Goal: Task Accomplishment & Management: Manage account settings

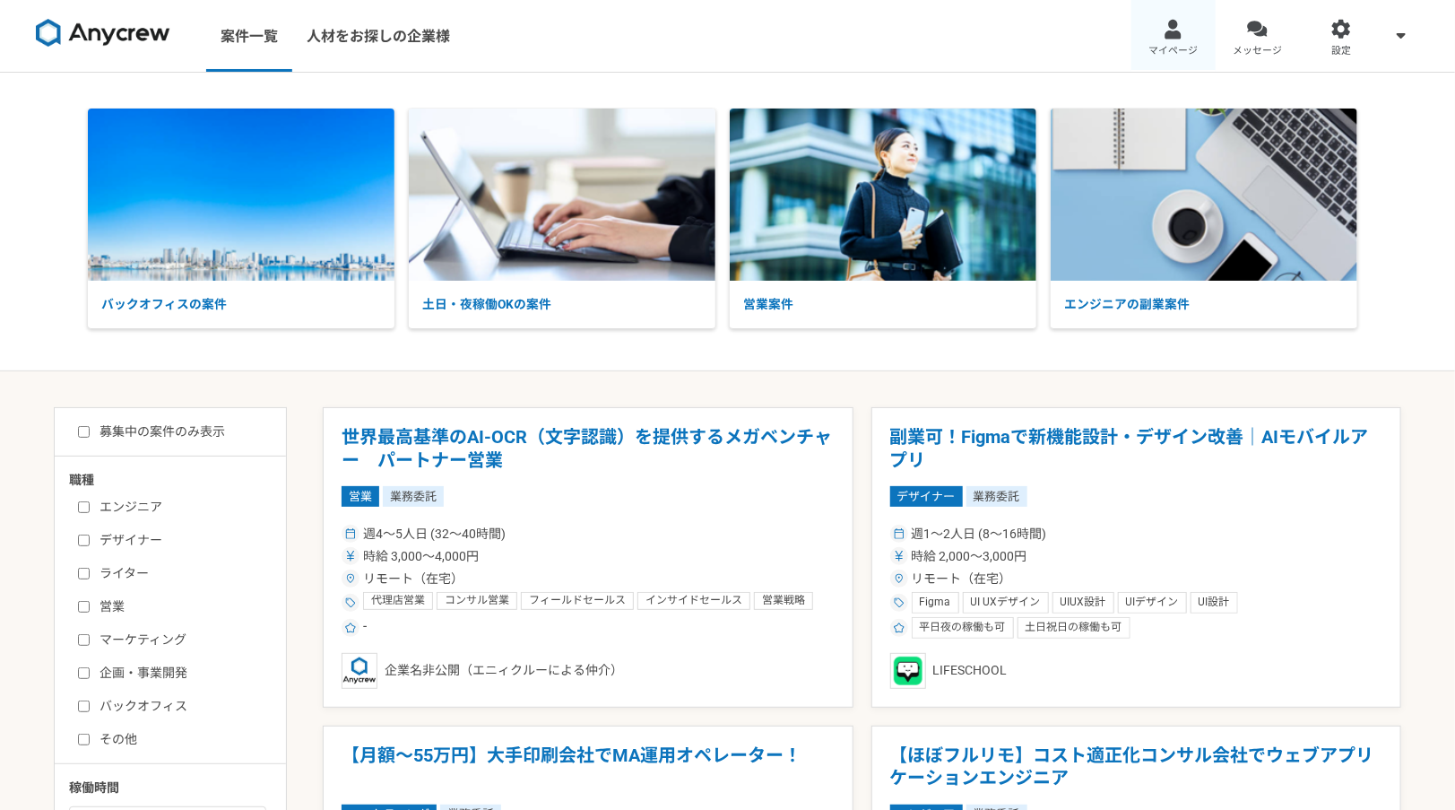
click at [1149, 46] on span "マイページ" at bounding box center [1173, 51] width 49 height 14
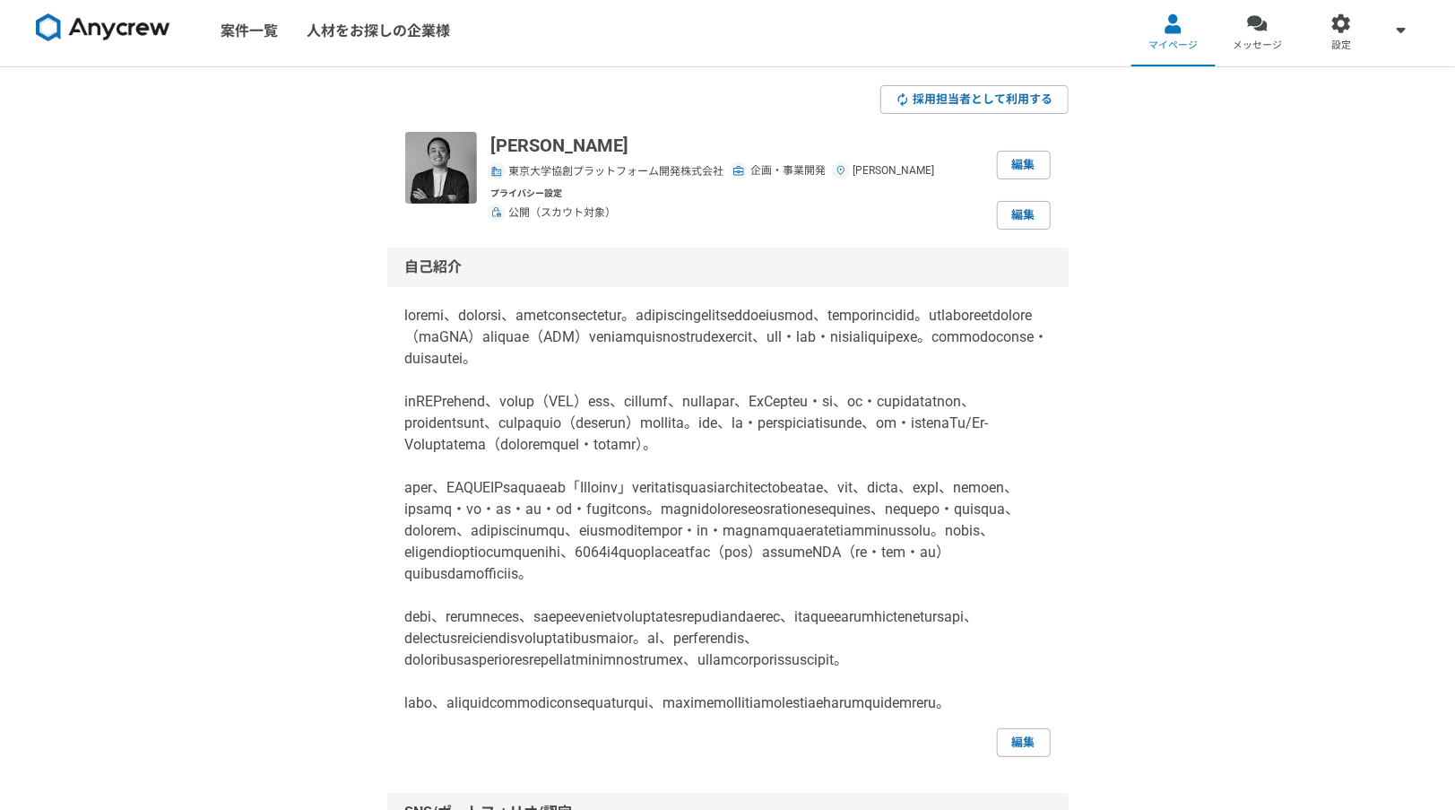
scroll to position [9, 0]
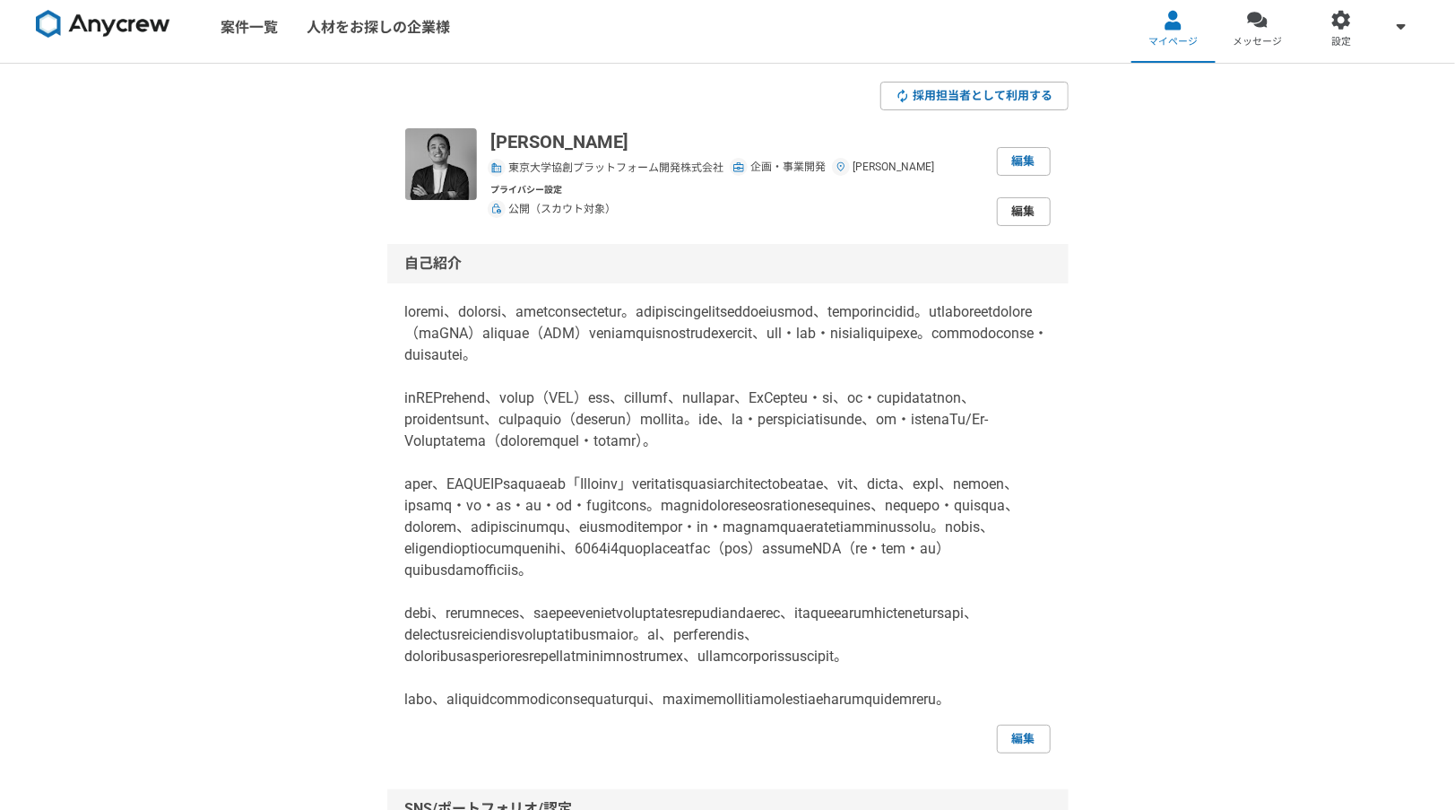
click at [1032, 210] on link "編集" at bounding box center [1024, 211] width 54 height 29
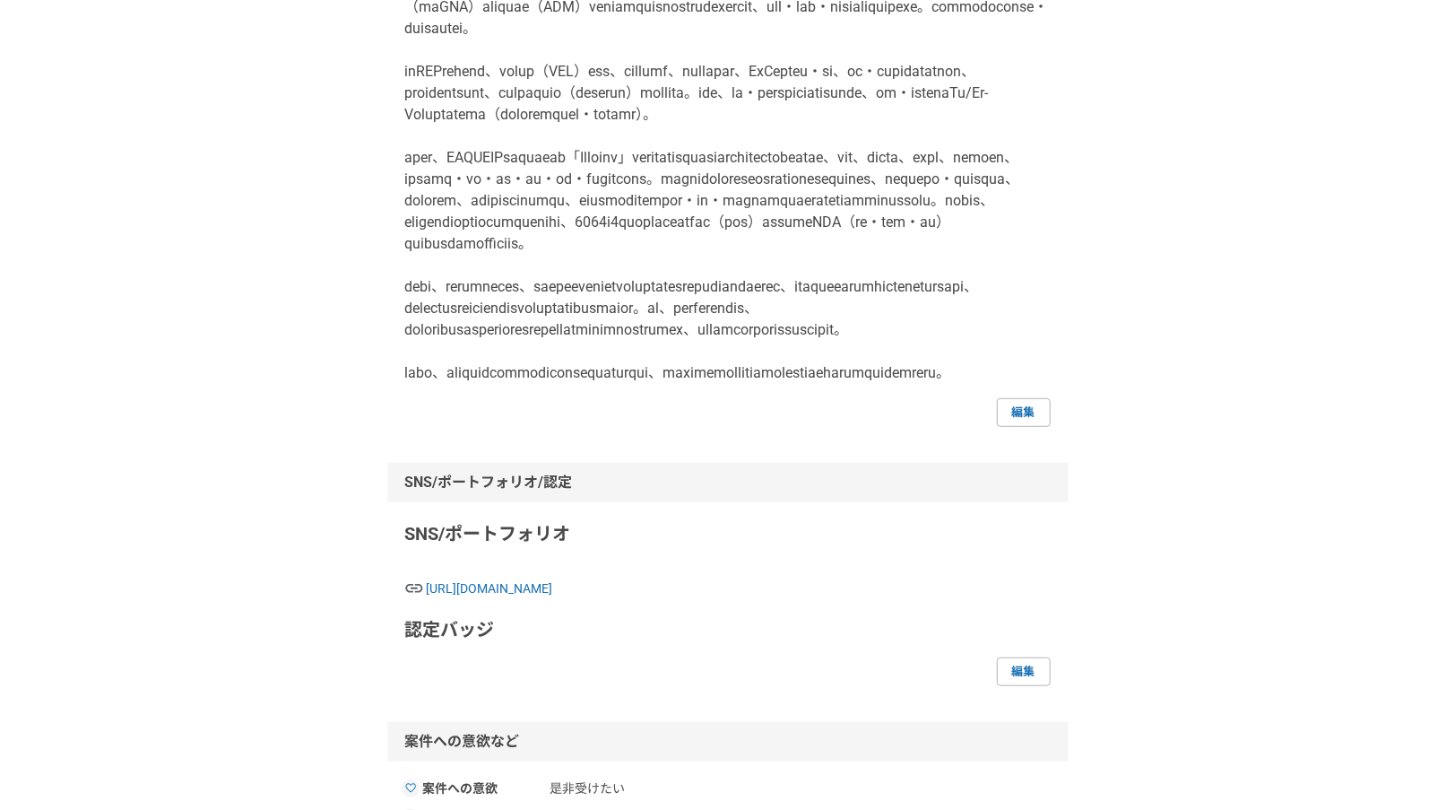
scroll to position [382, 0]
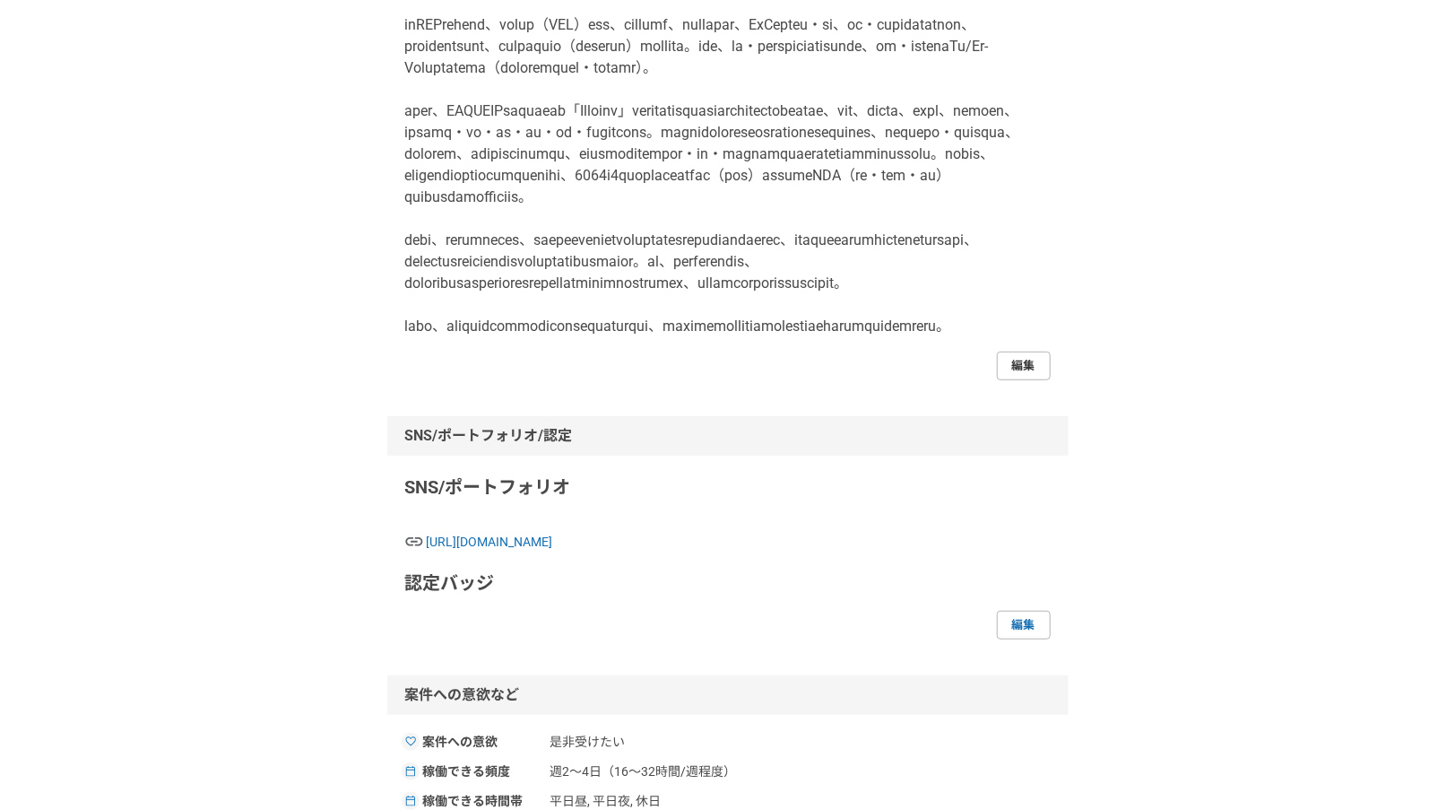
click at [1005, 380] on link "編集" at bounding box center [1024, 365] width 54 height 29
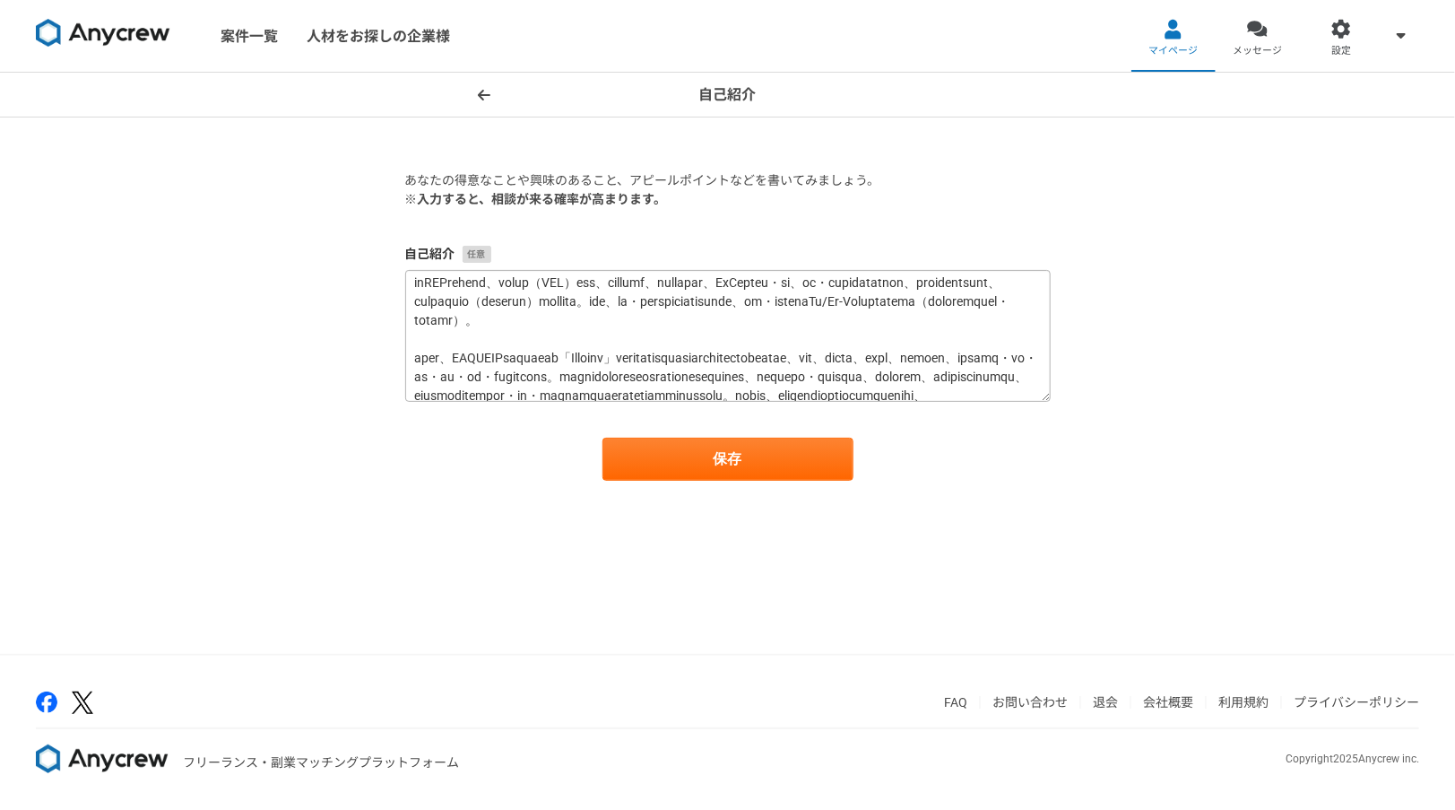
scroll to position [68, 0]
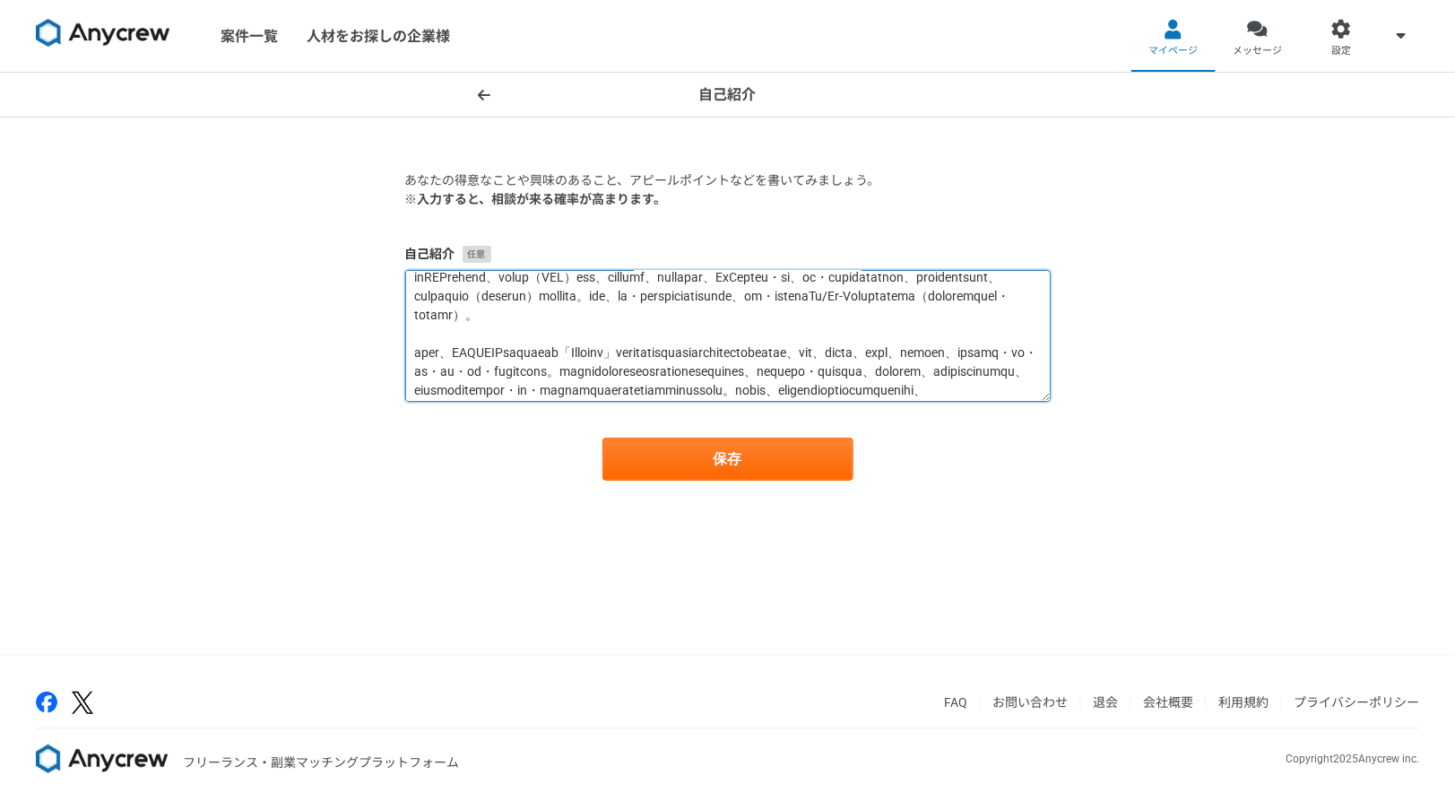
drag, startPoint x: 785, startPoint y: 369, endPoint x: 405, endPoint y: 313, distance: 383.3
click at [405, 313] on textarea at bounding box center [728, 336] width 646 height 132
paste textarea "実施。加えて、知財・規制の観点から初期リスクを整理し、投資・協業における判断を支援"
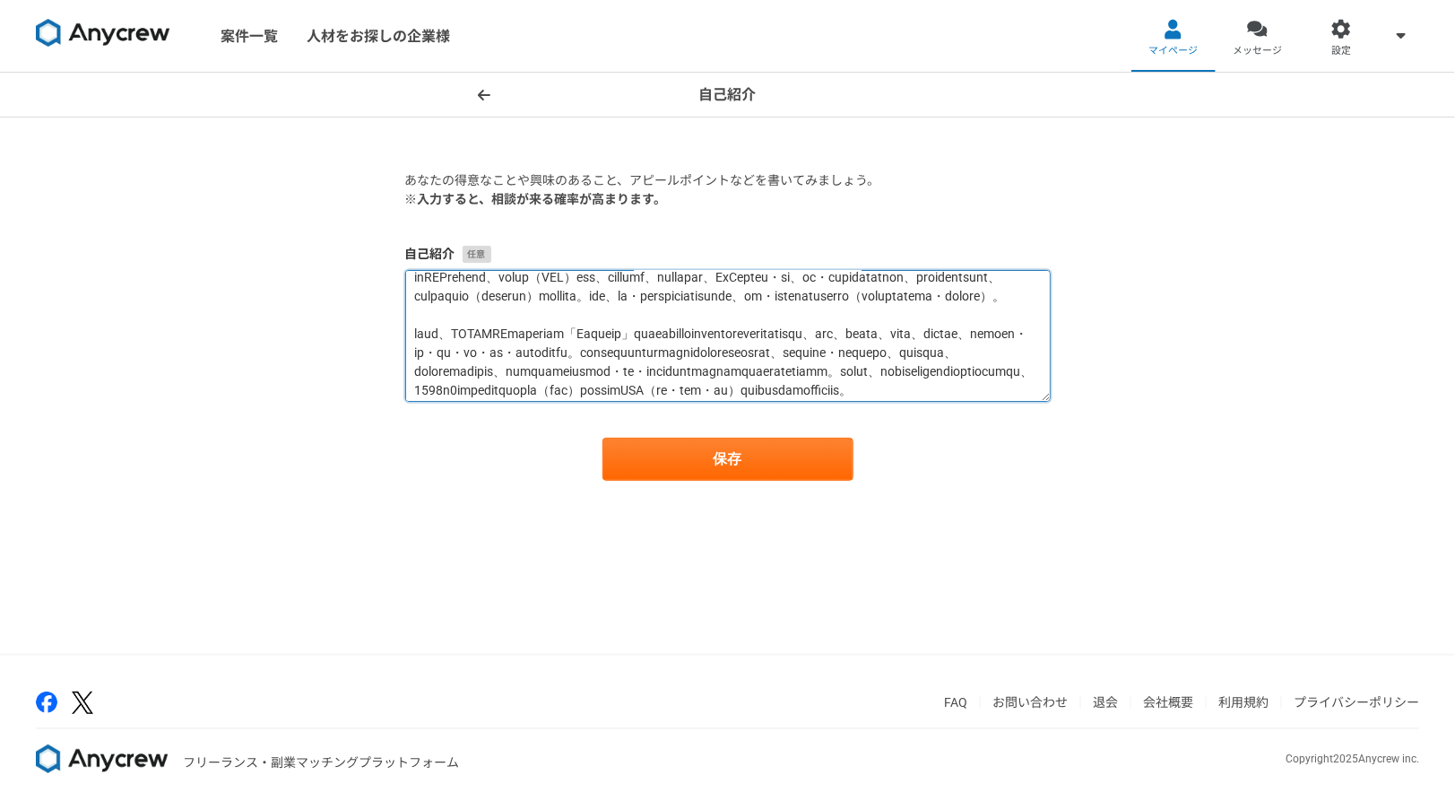
click at [767, 380] on textarea at bounding box center [728, 336] width 646 height 132
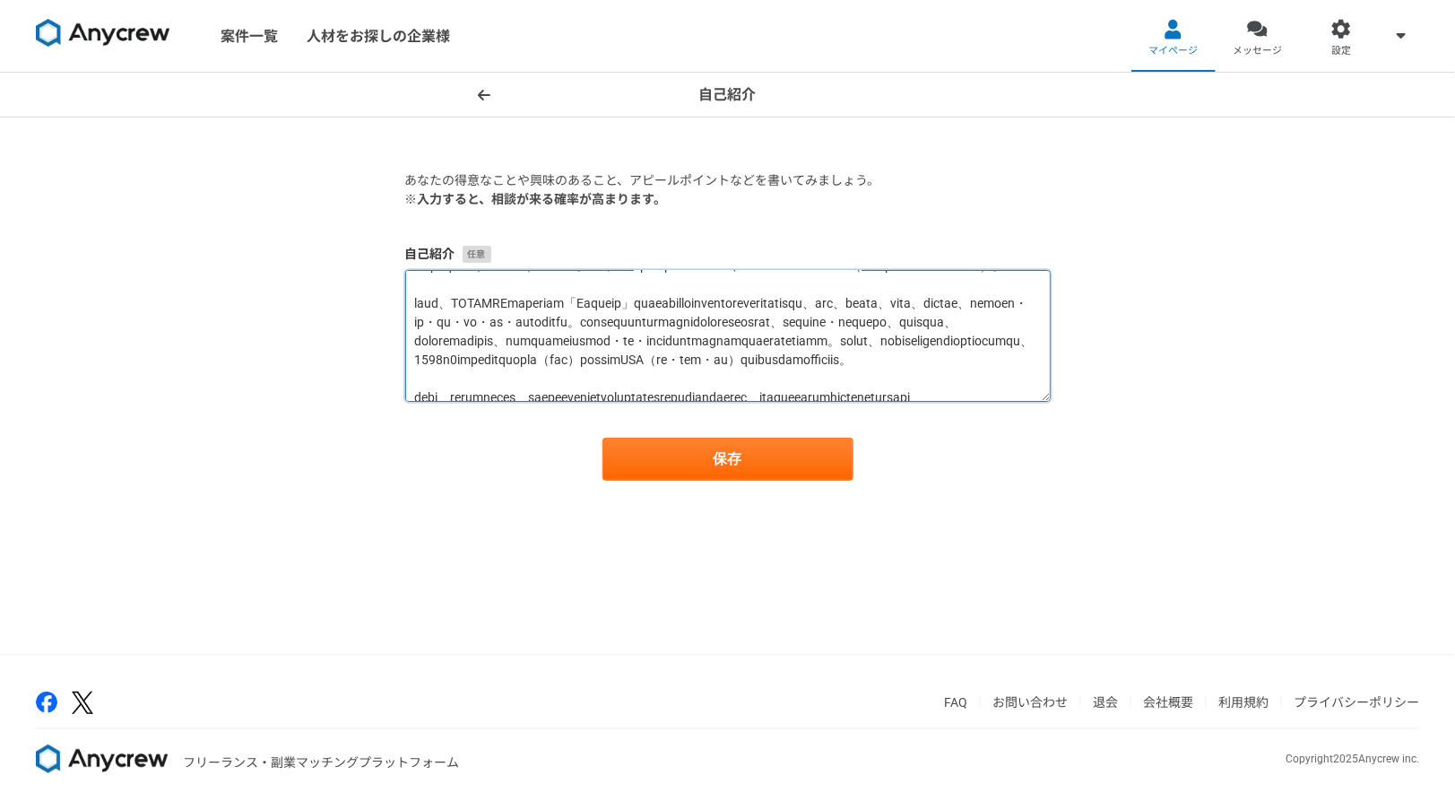
scroll to position [95, 0]
click at [959, 326] on textarea at bounding box center [728, 336] width 646 height 132
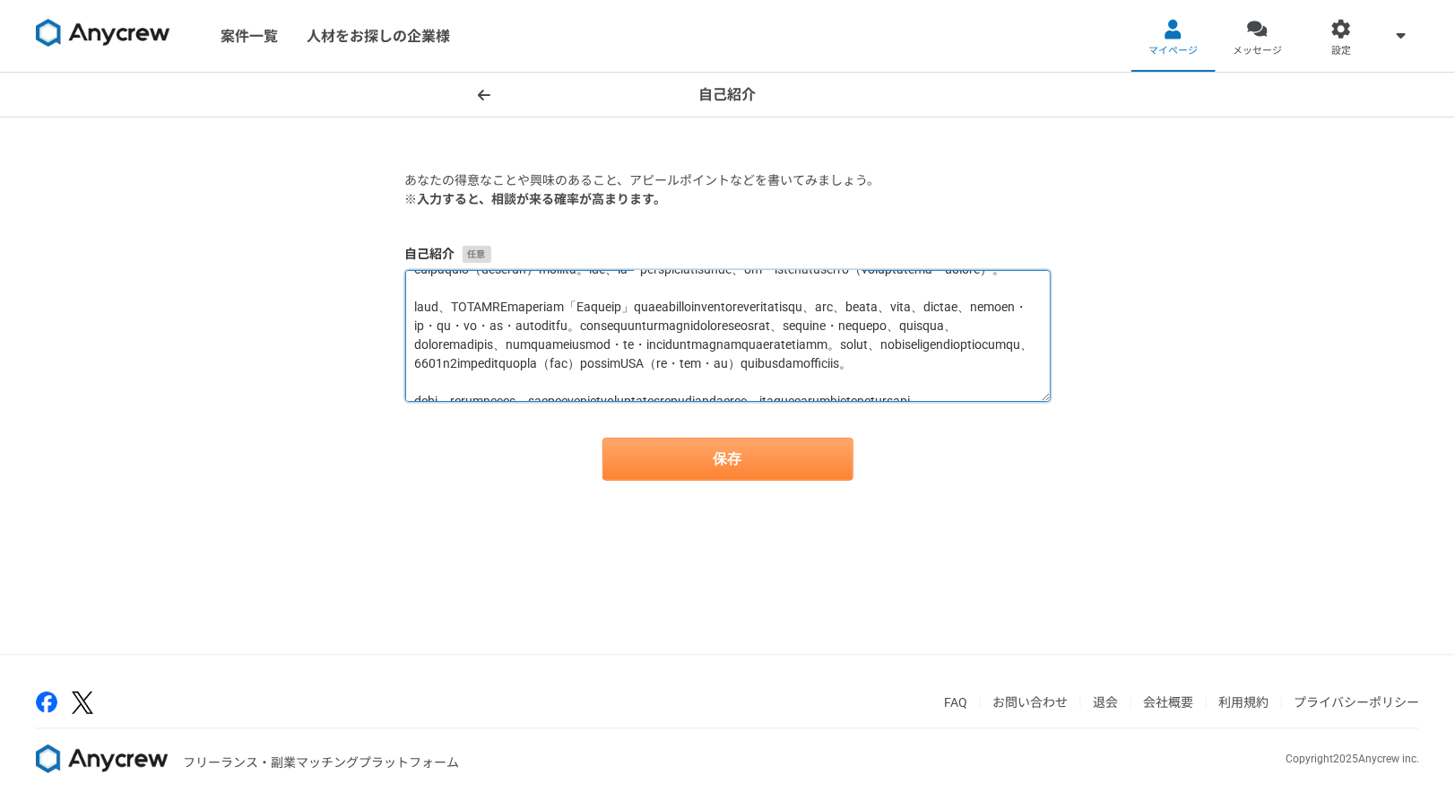
type textarea "loremi、dolorsi、ametconsectetur。adipiscingelitseddoeiusmod、temporincidid。utlabor…"
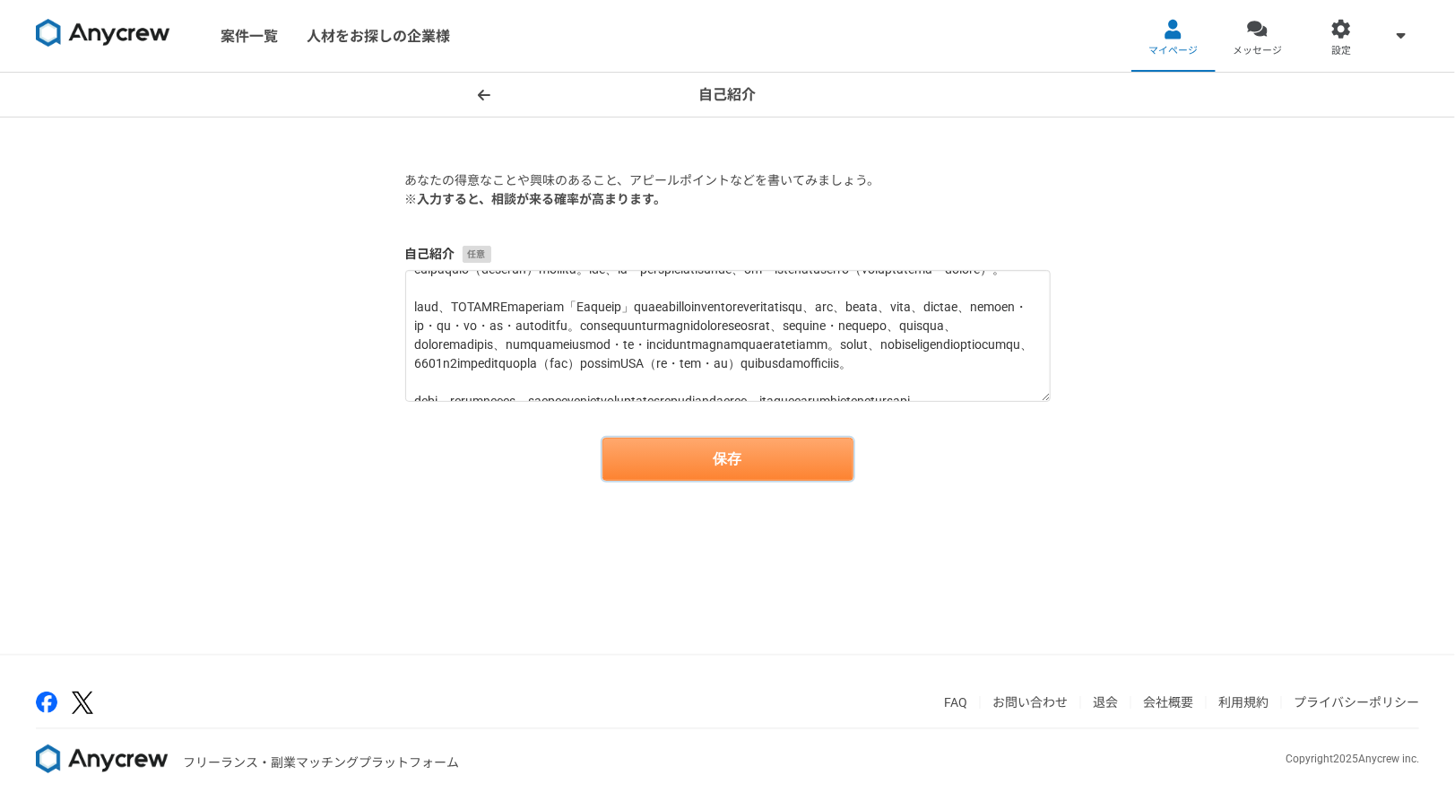
click at [768, 465] on button "保存" at bounding box center [728, 459] width 251 height 43
